Goal: Task Accomplishment & Management: Complete application form

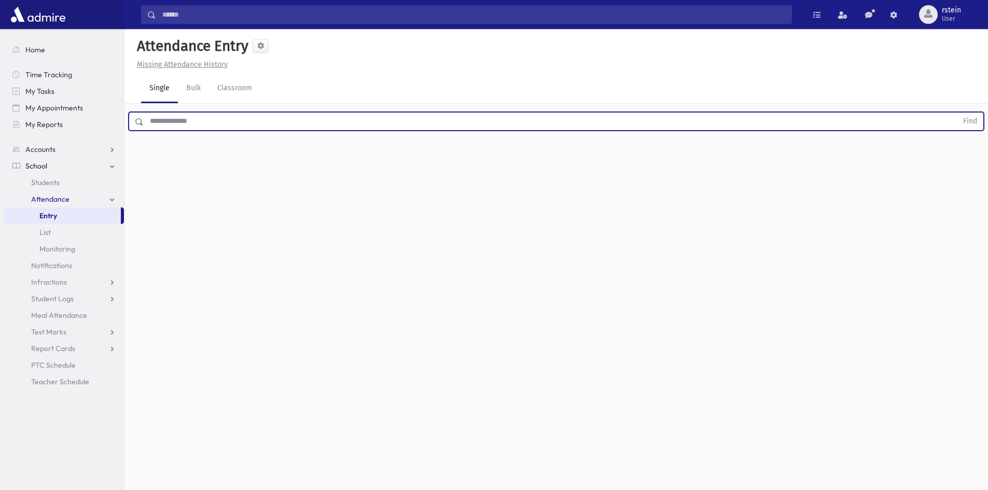
click at [226, 122] on input "text" at bounding box center [551, 121] width 814 height 19
type input "*******"
click at [957, 113] on button "Find" at bounding box center [970, 122] width 26 height 18
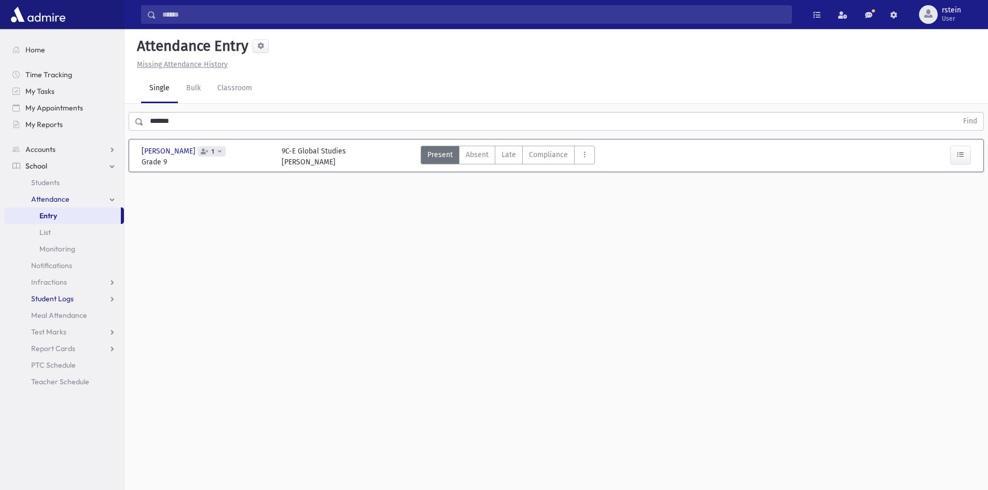
click at [67, 302] on span "Student Logs" at bounding box center [52, 298] width 43 height 9
click at [65, 309] on link "Entry" at bounding box center [64, 315] width 120 height 17
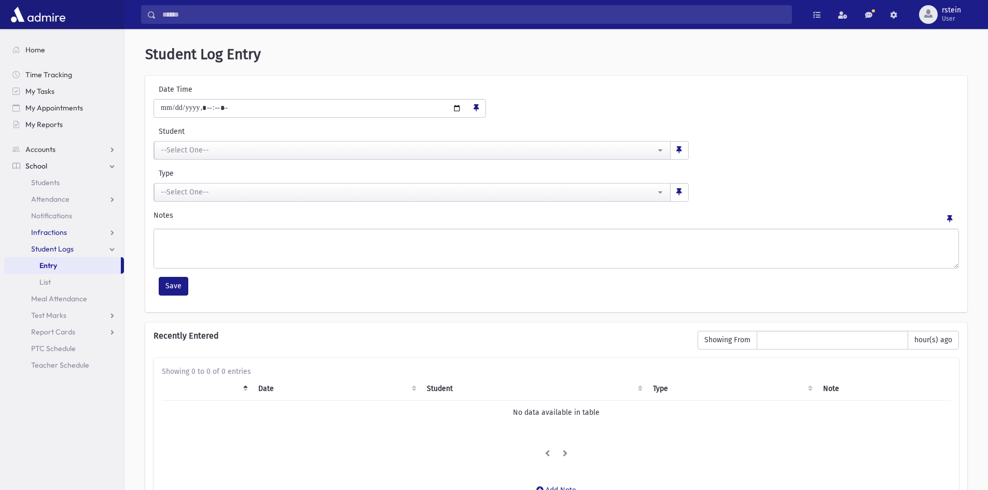
click at [63, 229] on span "Infractions" at bounding box center [49, 232] width 36 height 9
click at [64, 244] on link "Entry" at bounding box center [64, 249] width 120 height 17
